Goal: Task Accomplishment & Management: Manage account settings

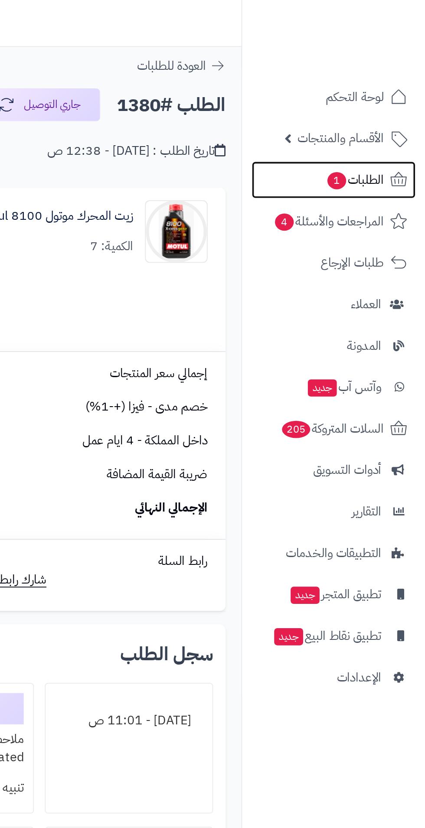
click at [395, 95] on span "الطلبات 1" at bounding box center [386, 100] width 32 height 12
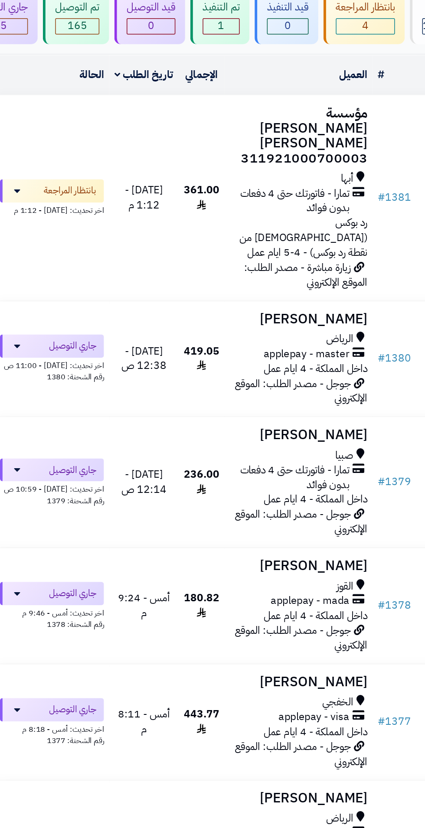
click at [202, 168] on h3 "مؤسسة [PERSON_NAME] [PERSON_NAME] 311921000700003" at bounding box center [212, 186] width 92 height 40
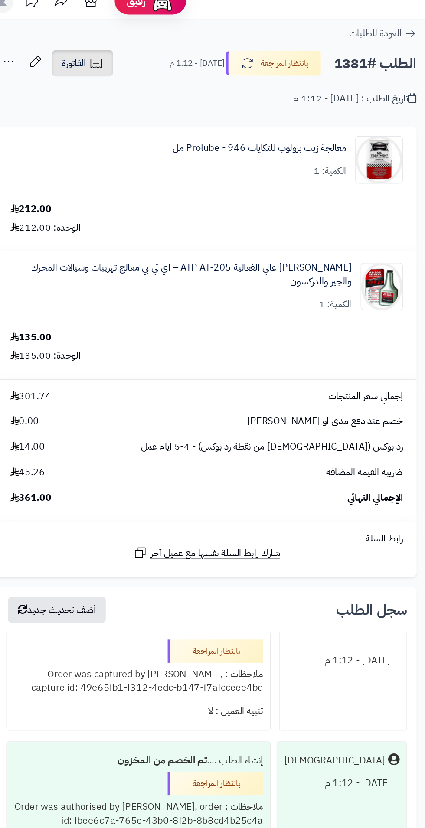
click at [71, 61] on span "الفاتورة" at bounding box center [65, 58] width 18 height 10
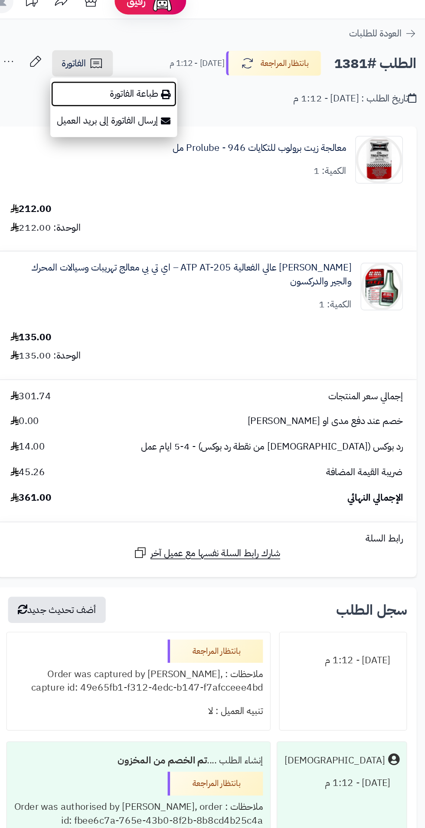
click at [90, 81] on link "طباعة الفاتورة" at bounding box center [94, 81] width 92 height 20
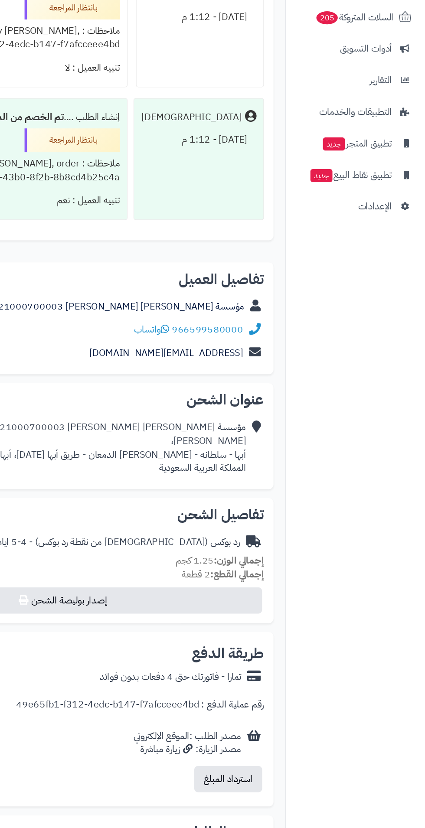
scroll to position [255, 0]
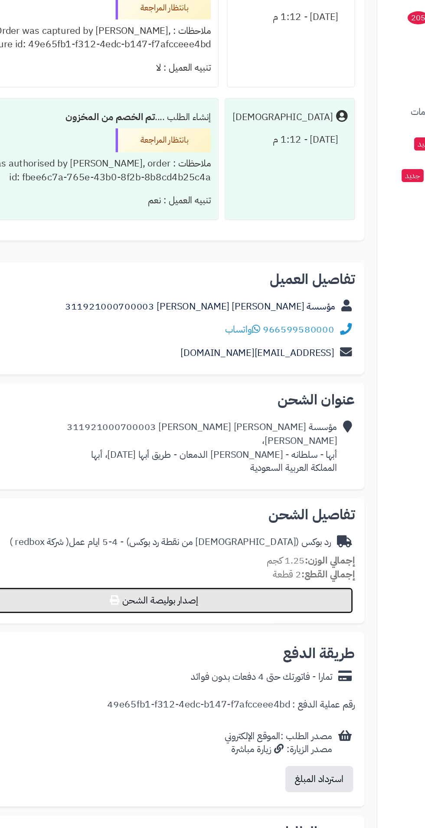
click at [160, 660] on button "إصدار بوليصة الشحن" at bounding box center [160, 662] width 292 height 19
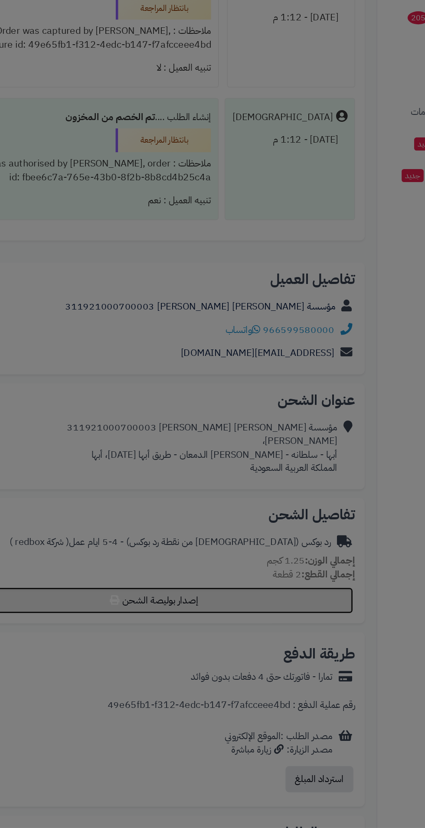
select select "******"
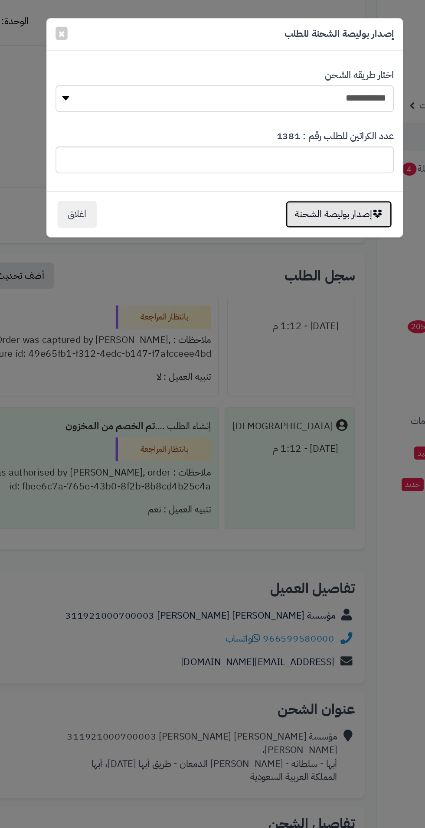
click at [288, 158] on button "إصدار بوليصة الشحنة" at bounding box center [296, 156] width 78 height 20
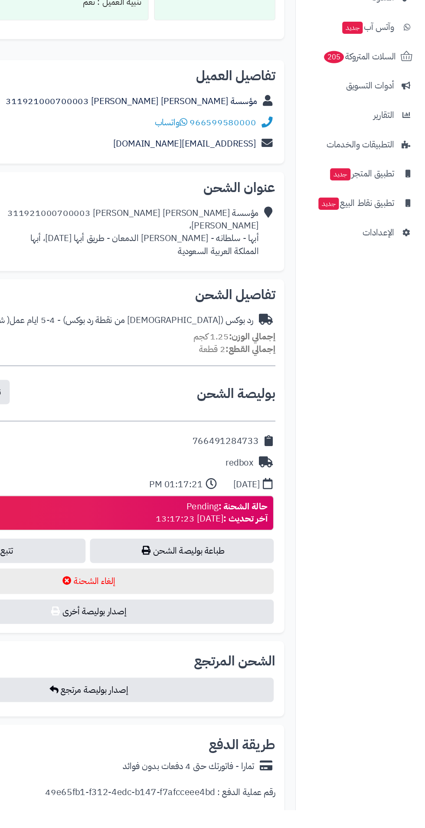
scroll to position [508, 0]
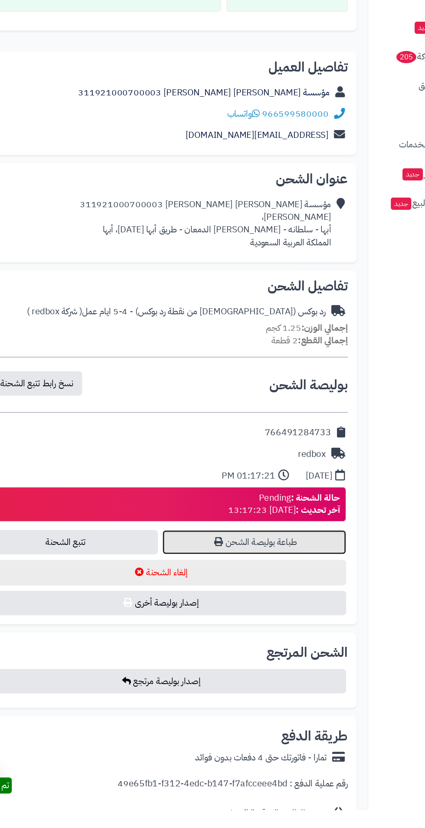
click at [272, 615] on link "طباعة بوليصة الشحن" at bounding box center [234, 617] width 144 height 19
